Goal: Navigation & Orientation: Find specific page/section

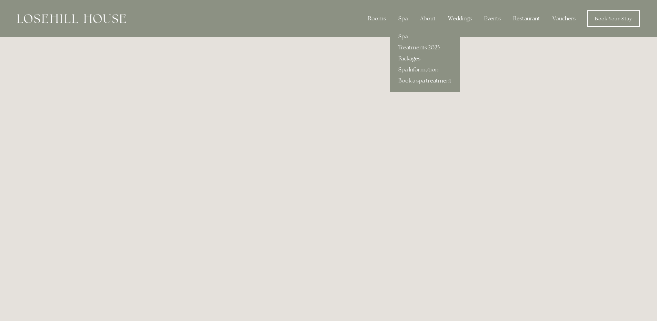
click at [406, 46] on link "Treatments 2025" at bounding box center [425, 47] width 70 height 11
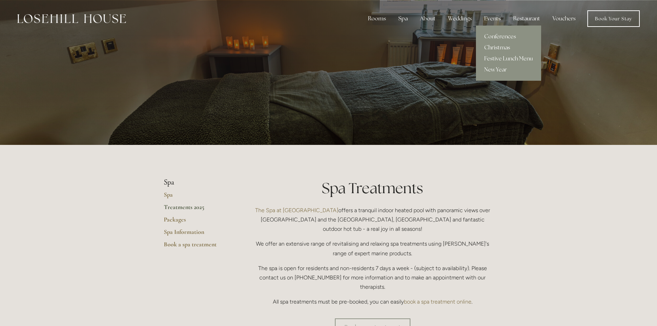
click at [493, 48] on link "Christmas" at bounding box center [508, 47] width 65 height 11
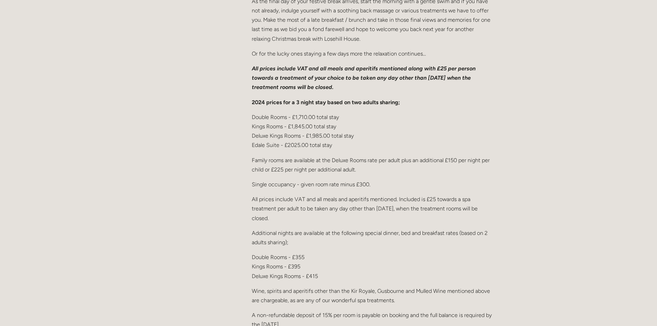
scroll to position [1000, 0]
